Goal: Task Accomplishment & Management: Use online tool/utility

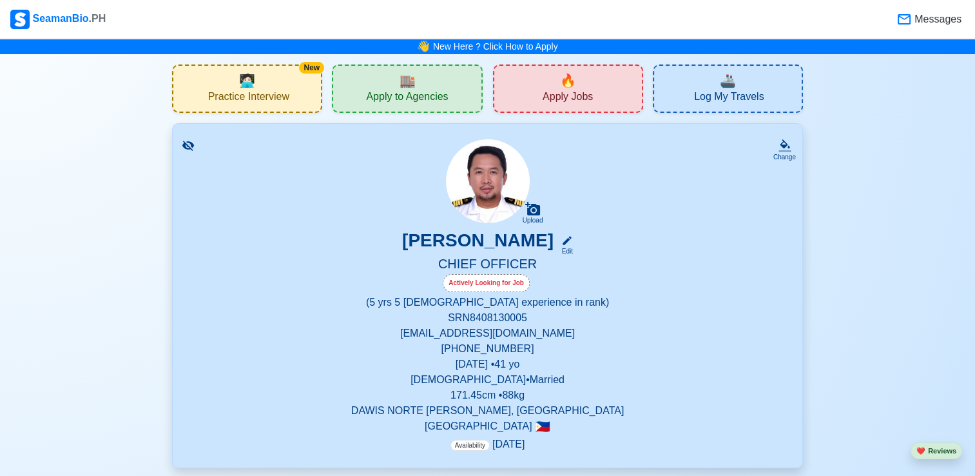
click at [555, 99] on span "Apply Jobs" at bounding box center [568, 98] width 50 height 16
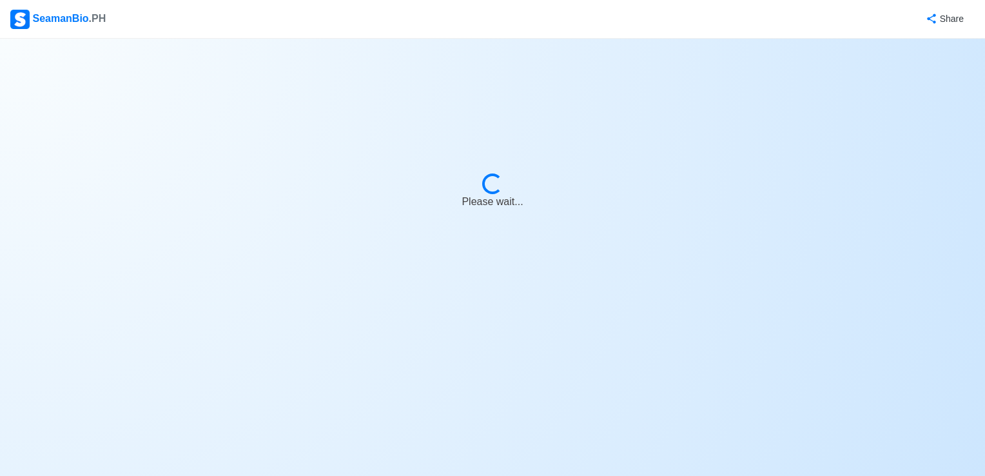
select select "Chief Officer"
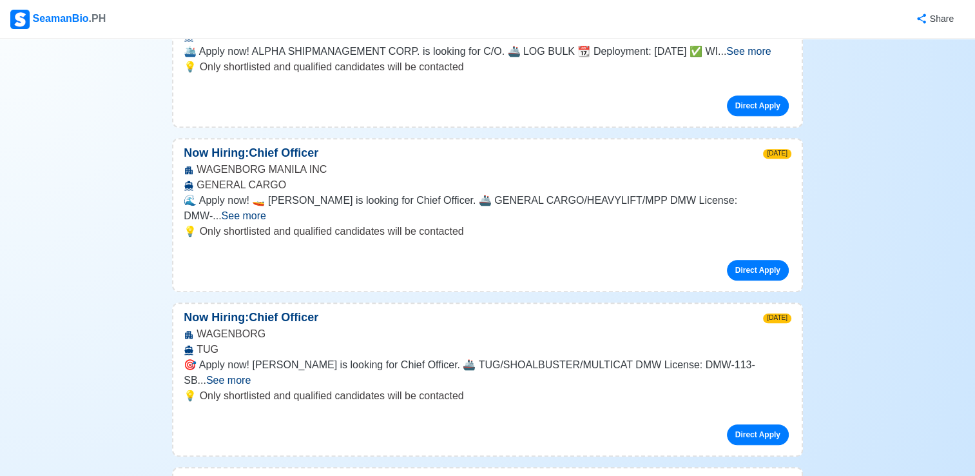
scroll to position [10247, 0]
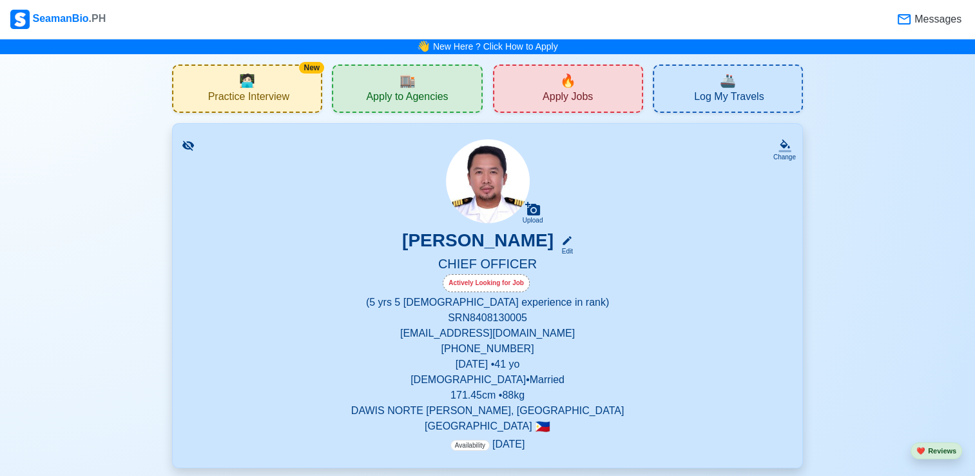
click at [288, 108] on div "New 🧑🏻‍💻 Practice Interview" at bounding box center [247, 88] width 150 height 48
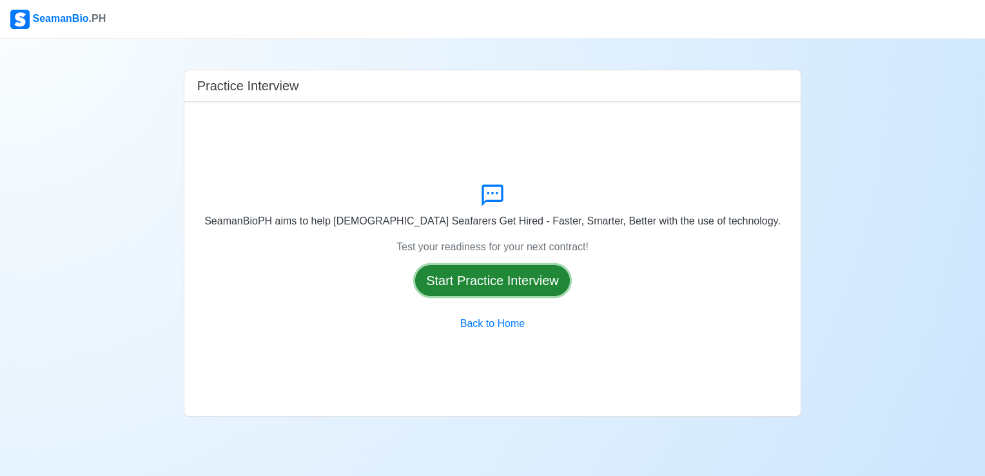
click at [550, 278] on button "Start Practice Interview" at bounding box center [492, 280] width 155 height 31
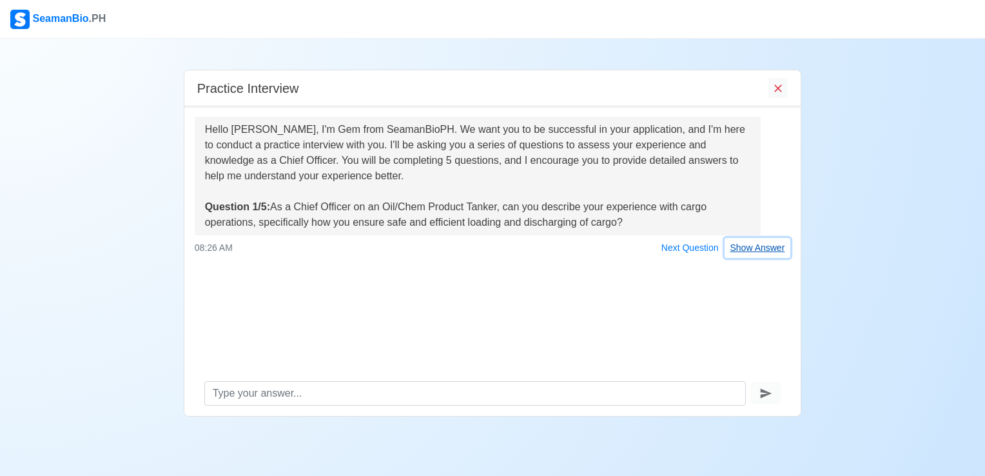
click at [760, 251] on button "Show Answer" at bounding box center [757, 248] width 66 height 20
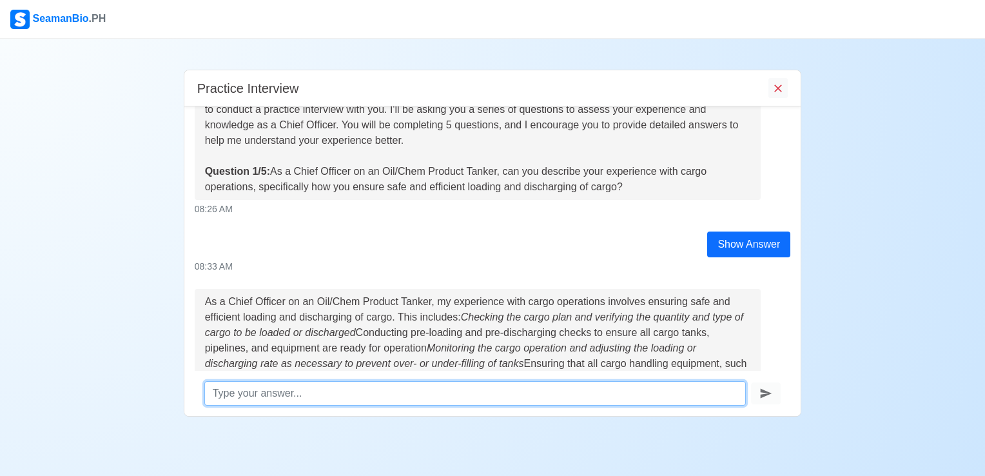
scroll to position [35, 0]
